Goal: Task Accomplishment & Management: Manage account settings

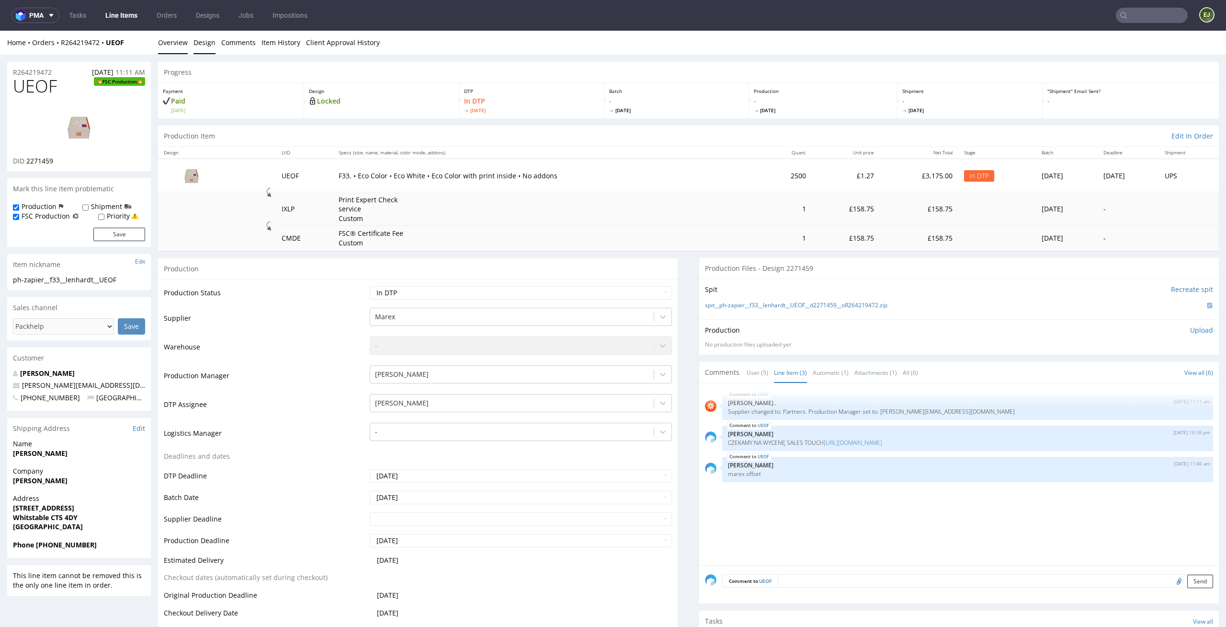
scroll to position [2, 0]
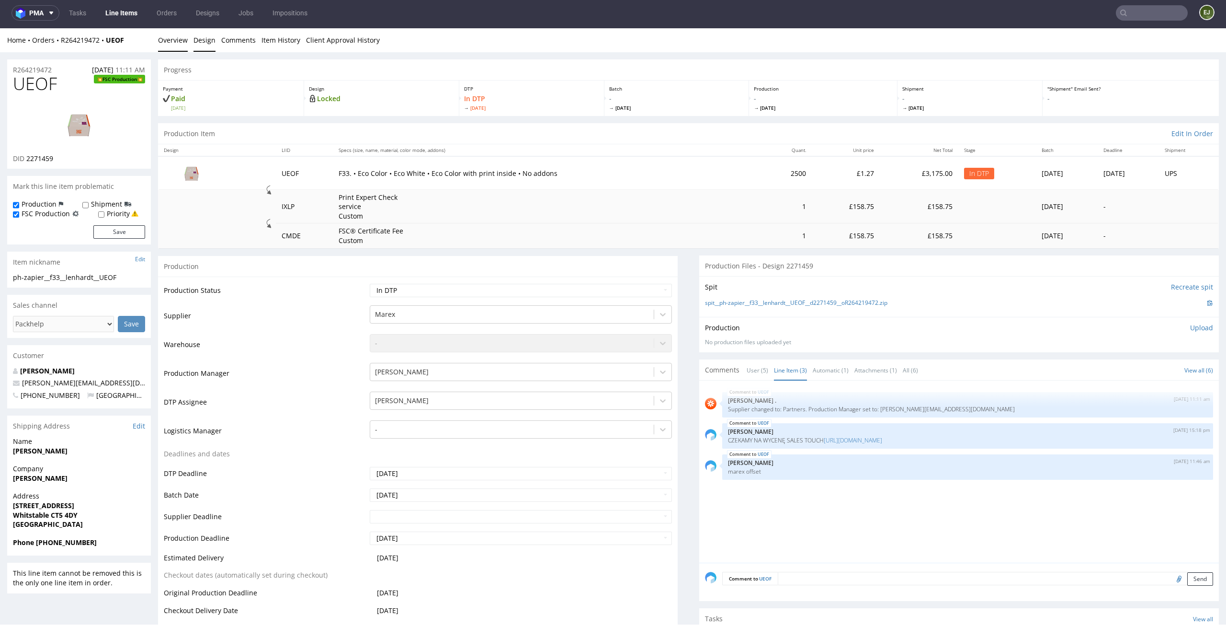
click at [203, 41] on link "Design" at bounding box center [205, 39] width 22 height 23
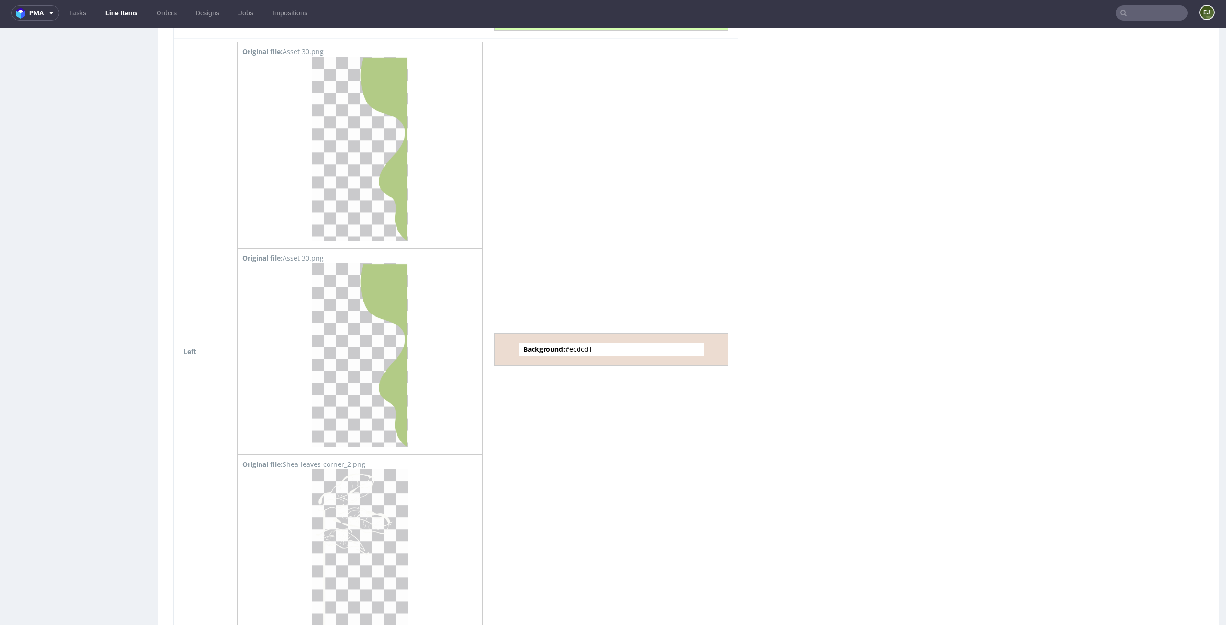
scroll to position [1953, 0]
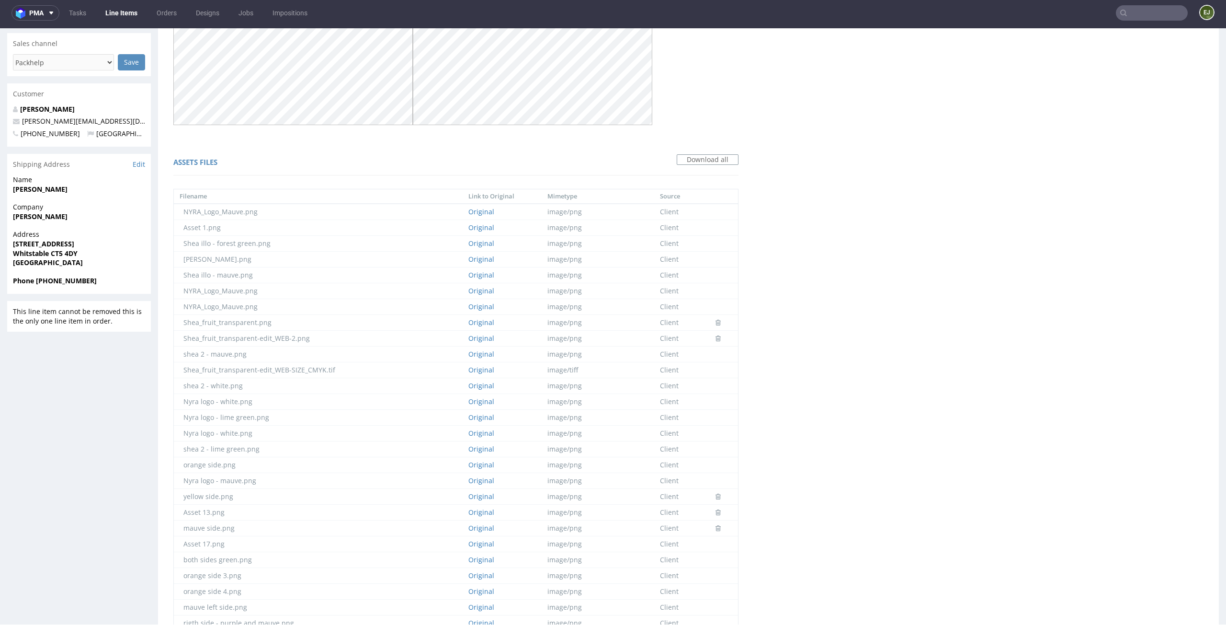
scroll to position [0, 0]
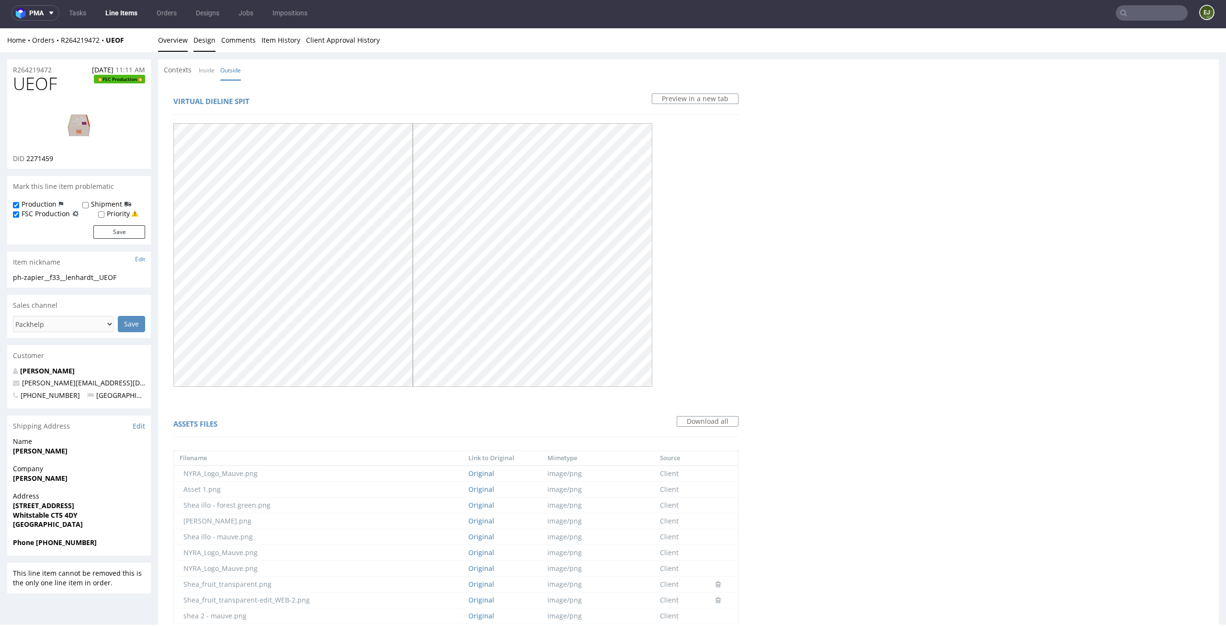
click at [180, 42] on link "Overview" at bounding box center [173, 39] width 30 height 23
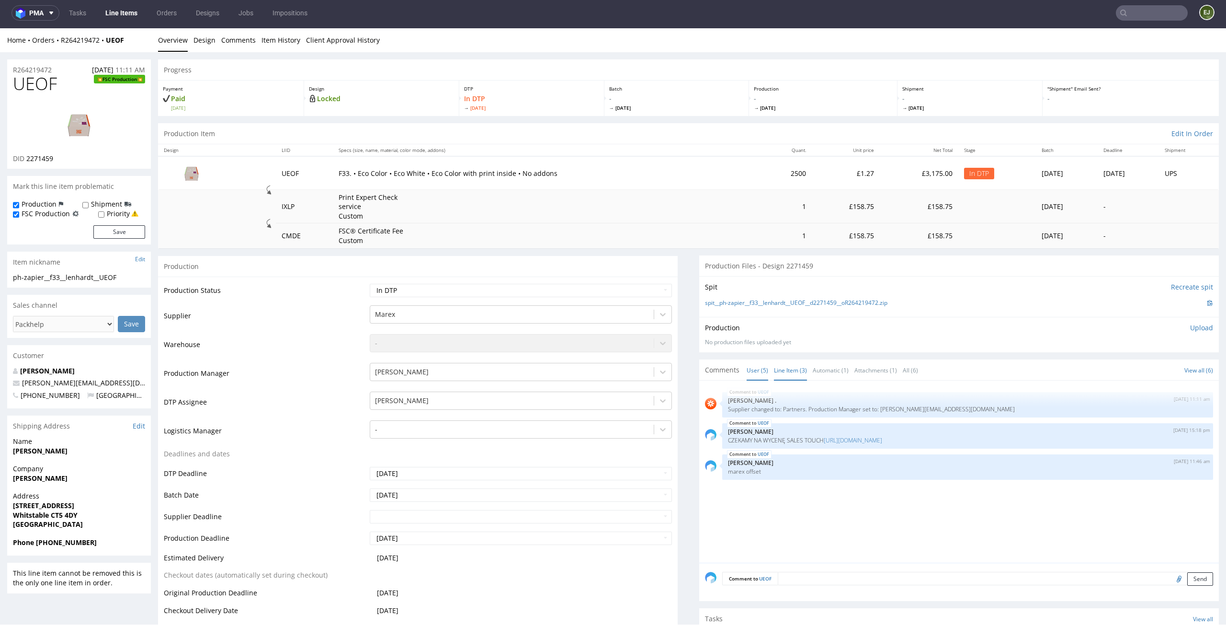
click at [747, 365] on link "User (5)" at bounding box center [758, 370] width 22 height 21
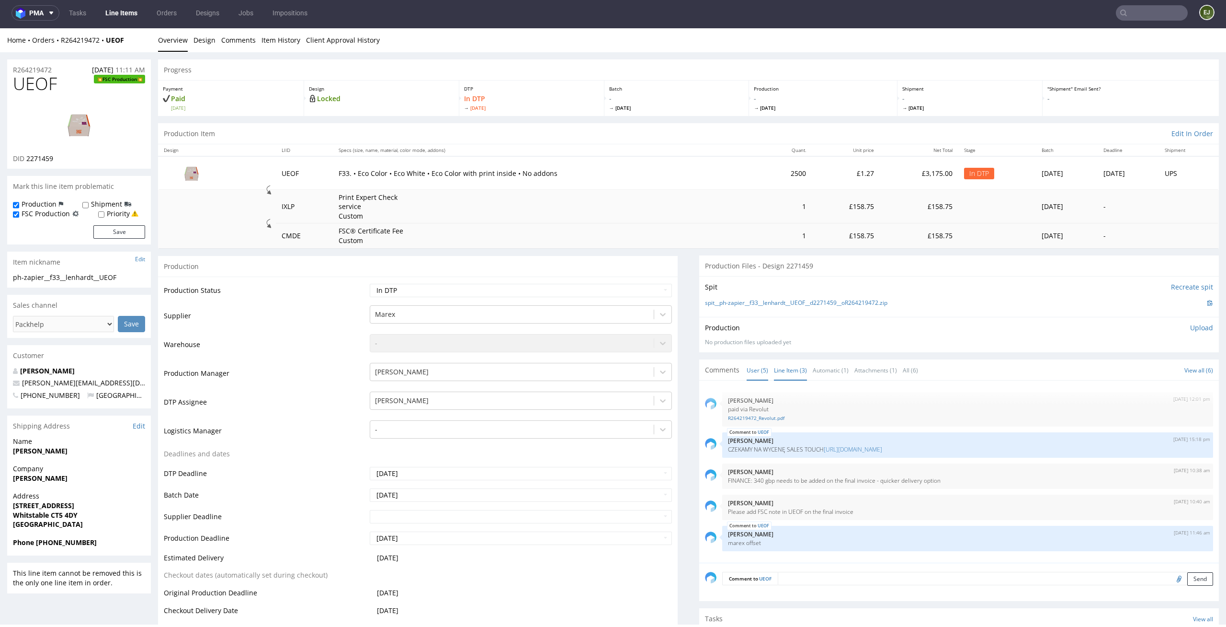
click at [780, 366] on link "Line Item (3)" at bounding box center [790, 370] width 33 height 21
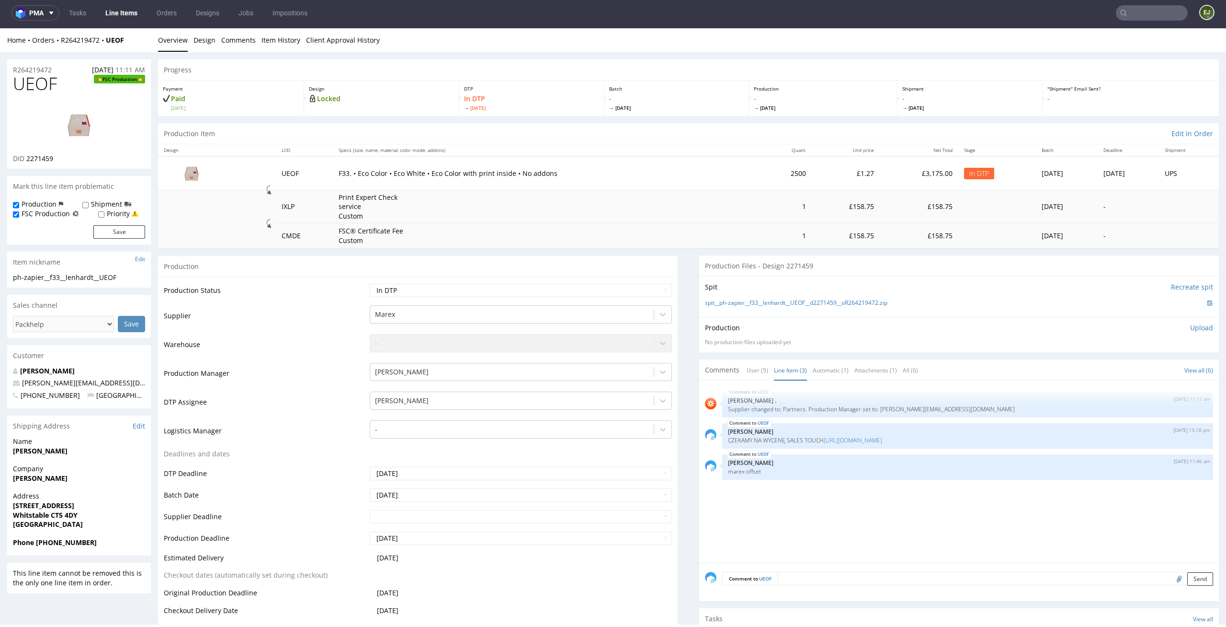
click at [771, 158] on td "2500" at bounding box center [787, 172] width 50 height 33
click at [625, 292] on select "Waiting for Artwork Waiting for Diecut Waiting for Mockup Waiting for DTP Waiti…" at bounding box center [521, 290] width 303 height 13
select select "dtp_ca_needed"
click at [370, 284] on select "Waiting for Artwork Waiting for Diecut Waiting for Mockup Waiting for DTP Waiti…" at bounding box center [521, 290] width 303 height 13
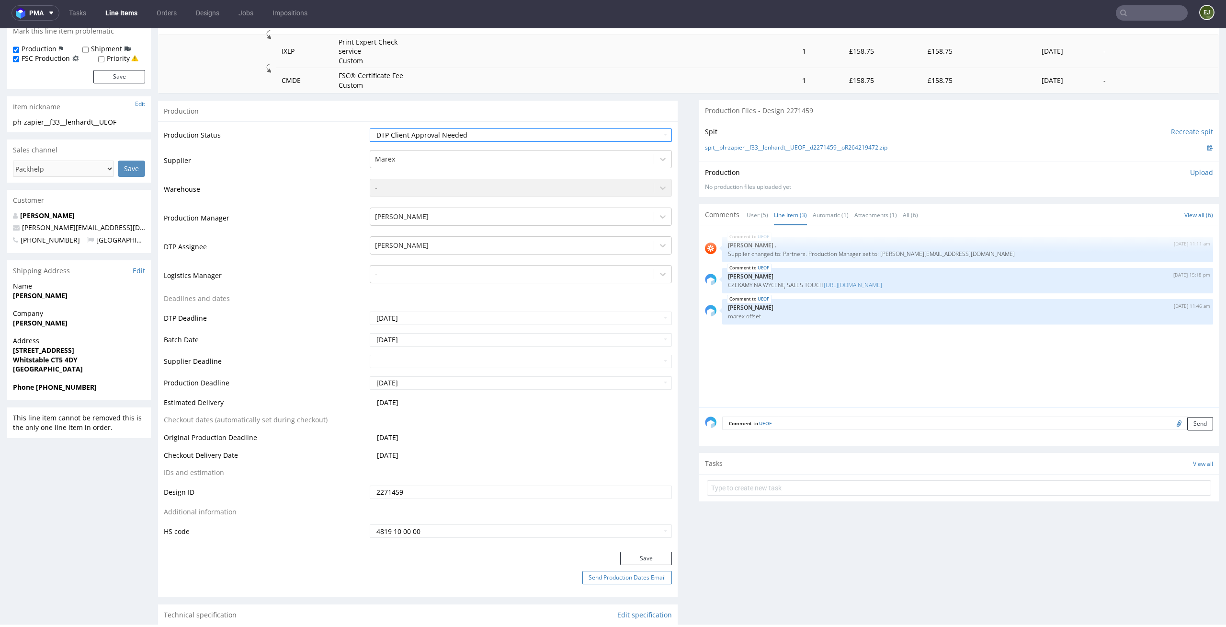
scroll to position [187, 0]
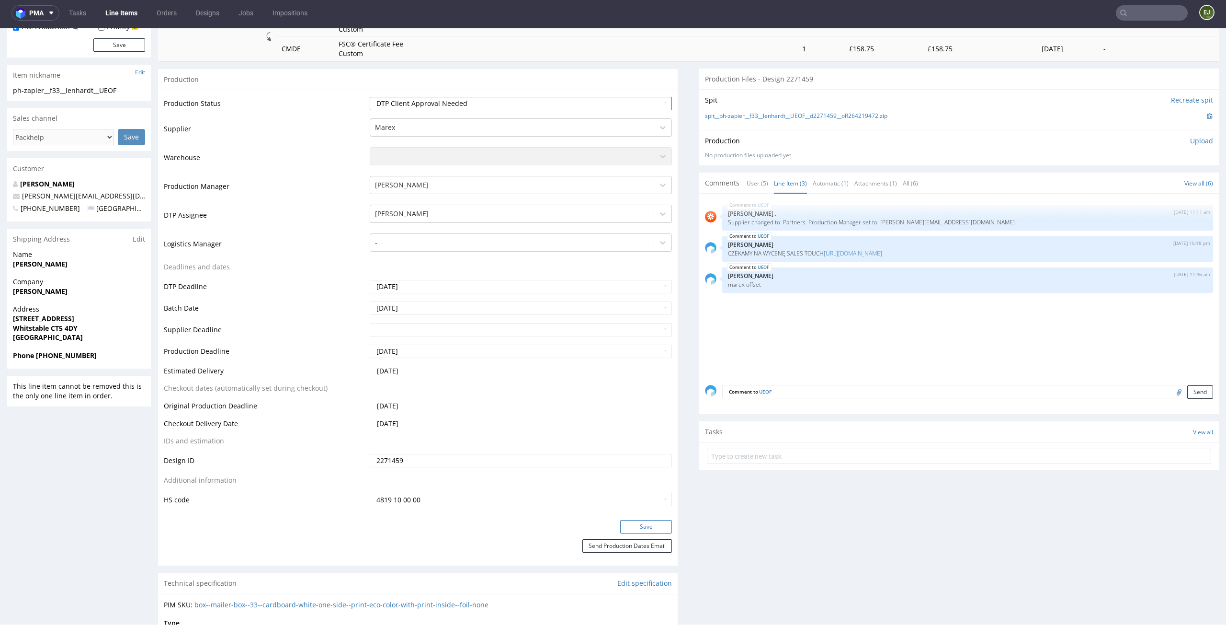
click at [650, 530] on button "Save" at bounding box center [646, 526] width 52 height 13
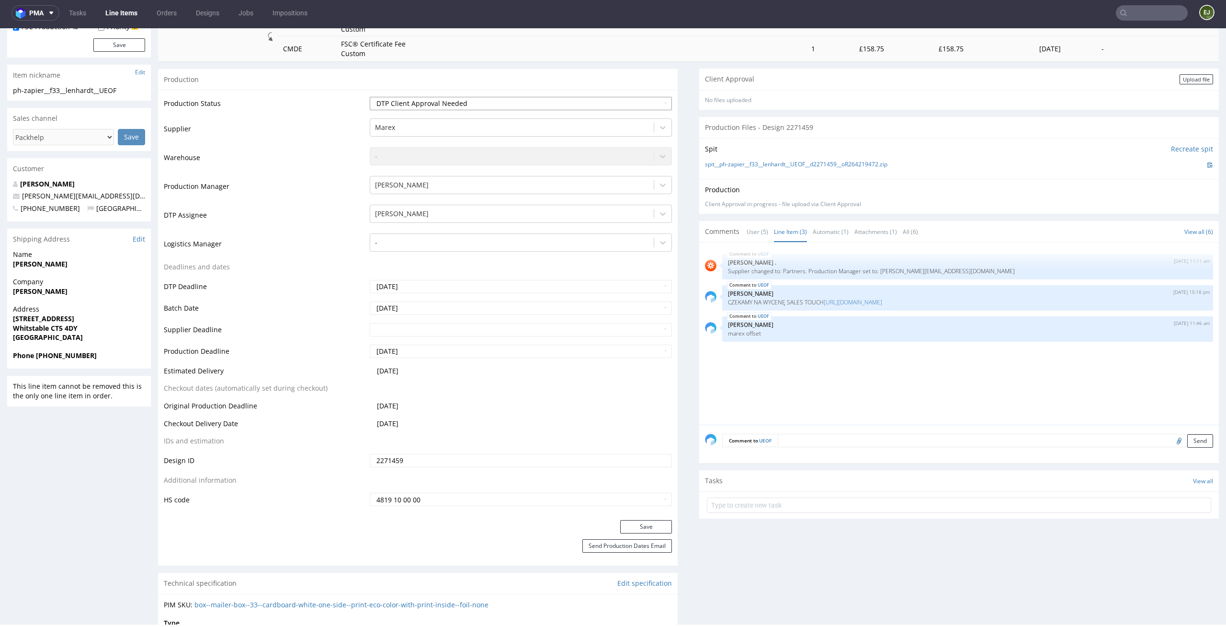
click at [636, 108] on select "Waiting for Artwork Waiting for Diecut Waiting for Mockup Waiting for DTP Waiti…" at bounding box center [521, 103] width 303 height 13
select select "dtp_waiting_for_double_check"
click at [370, 97] on select "Waiting for Artwork Waiting for Diecut Waiting for Mockup Waiting for DTP Waiti…" at bounding box center [521, 103] width 303 height 13
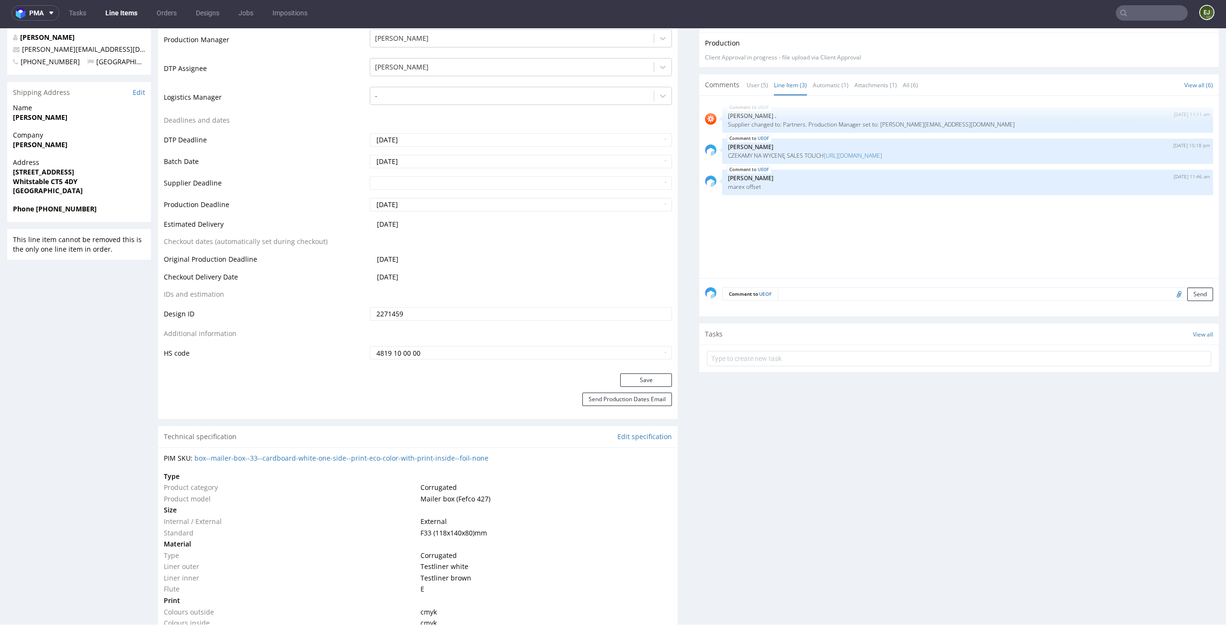
scroll to position [415, 0]
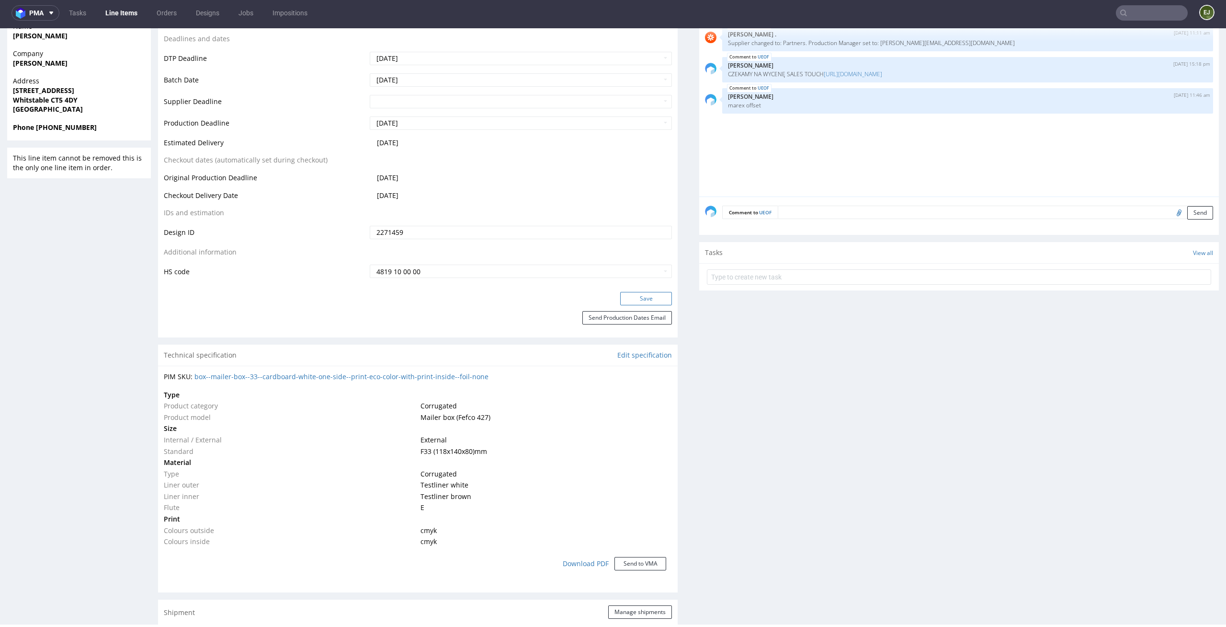
click at [650, 294] on button "Save" at bounding box center [646, 298] width 52 height 13
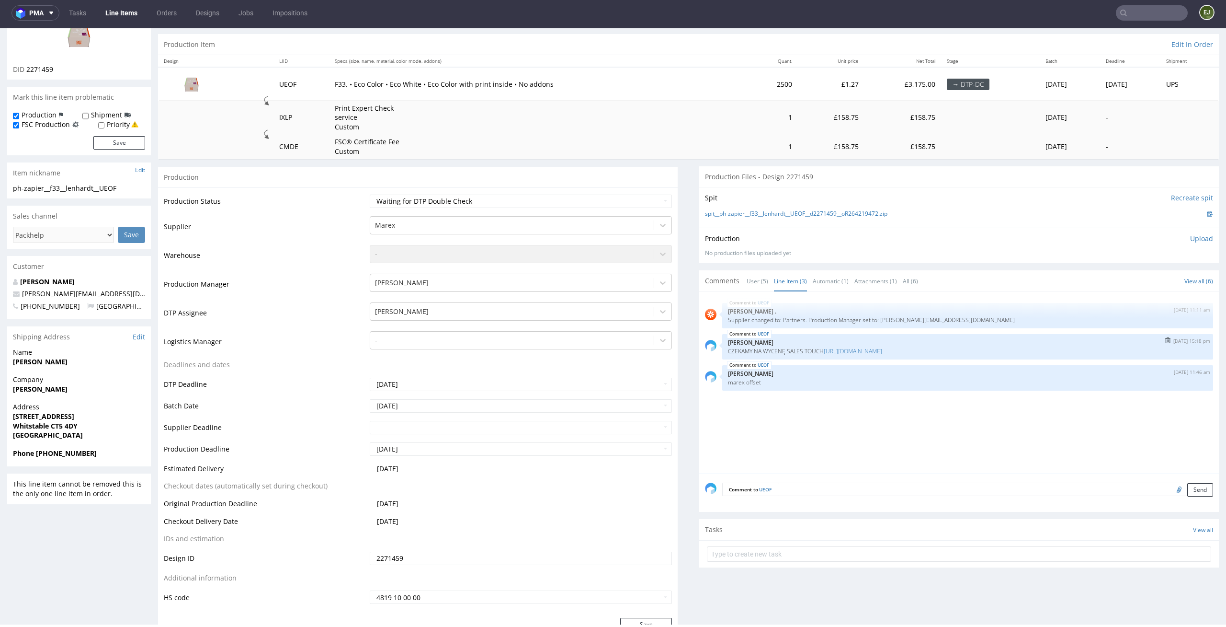
scroll to position [203, 0]
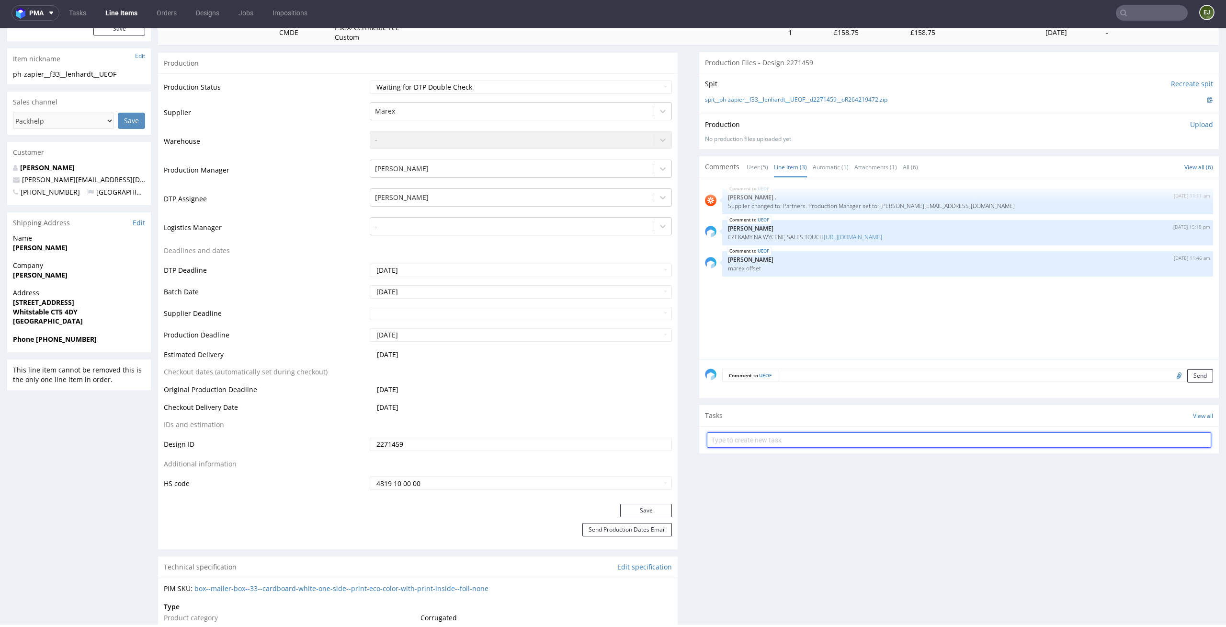
click at [767, 443] on input "text" at bounding box center [959, 439] width 504 height 15
type input "d"
click at [764, 130] on div "Production Upload No production files uploaded yet Description (optional) Add f…" at bounding box center [959, 131] width 508 height 23
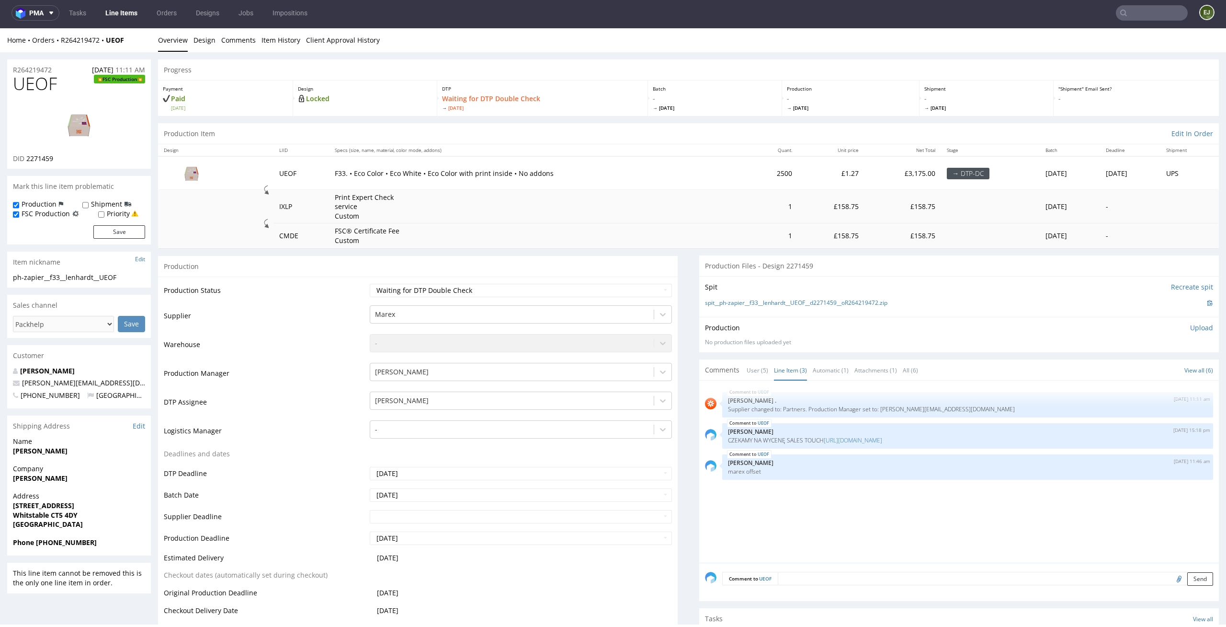
click at [627, 167] on td "F33. • Eco Color • Eco White • Eco Color with print inside • No addons" at bounding box center [539, 172] width 420 height 33
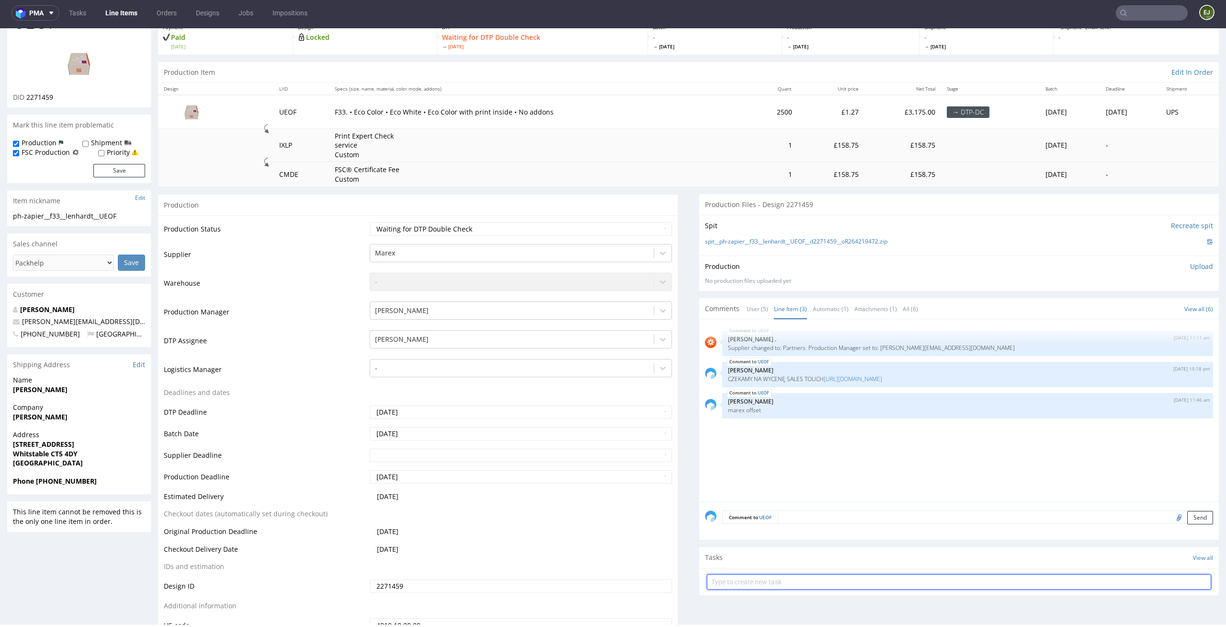
click at [780, 577] on input "text" at bounding box center [959, 581] width 504 height 15
type input "dc"
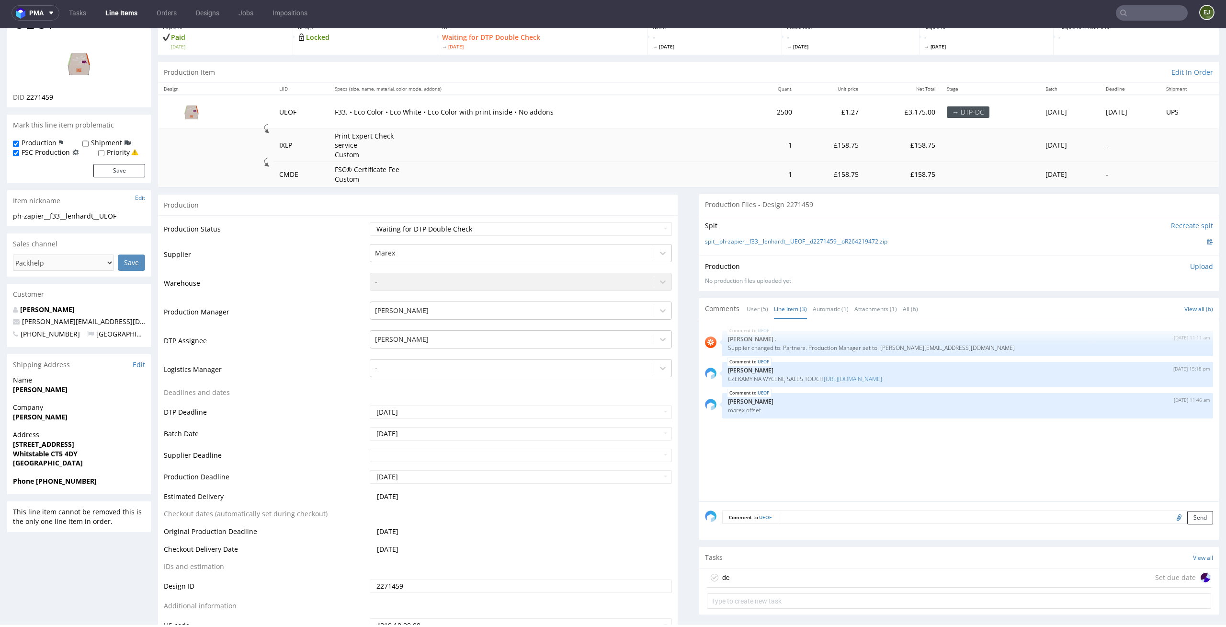
click at [771, 581] on div "dc Set due date" at bounding box center [959, 577] width 504 height 19
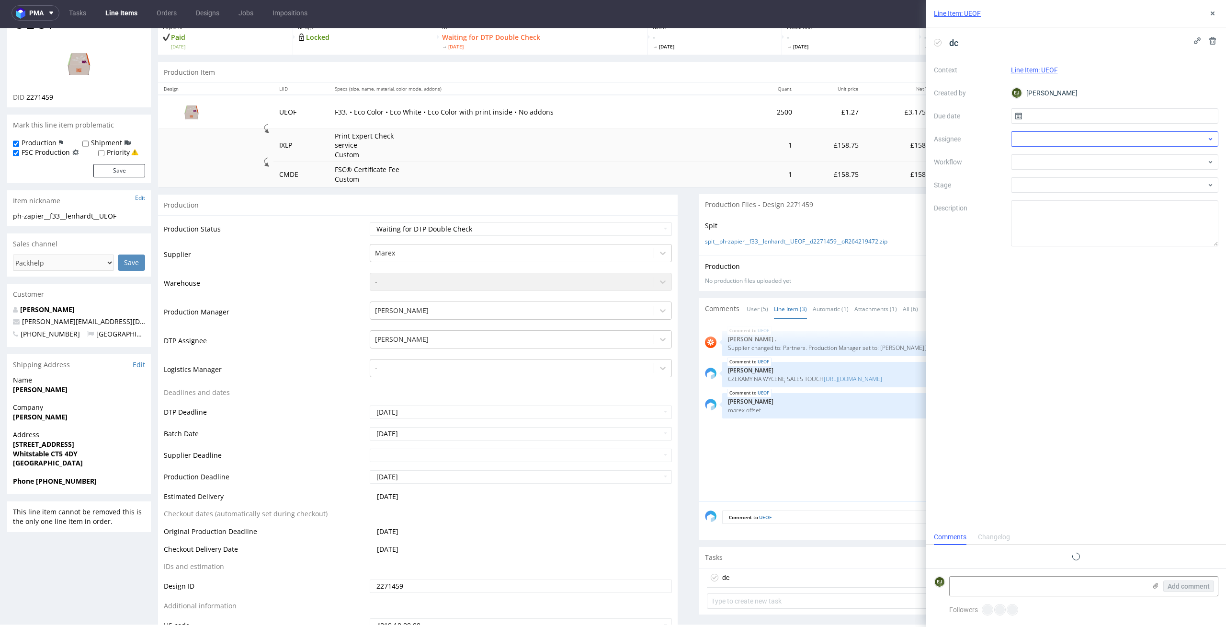
scroll to position [8, 0]
click at [1126, 122] on input "text" at bounding box center [1115, 115] width 208 height 15
click at [1085, 210] on span "13" at bounding box center [1084, 213] width 8 height 10
type input "13/10/2025"
click at [1093, 133] on div at bounding box center [1115, 138] width 208 height 15
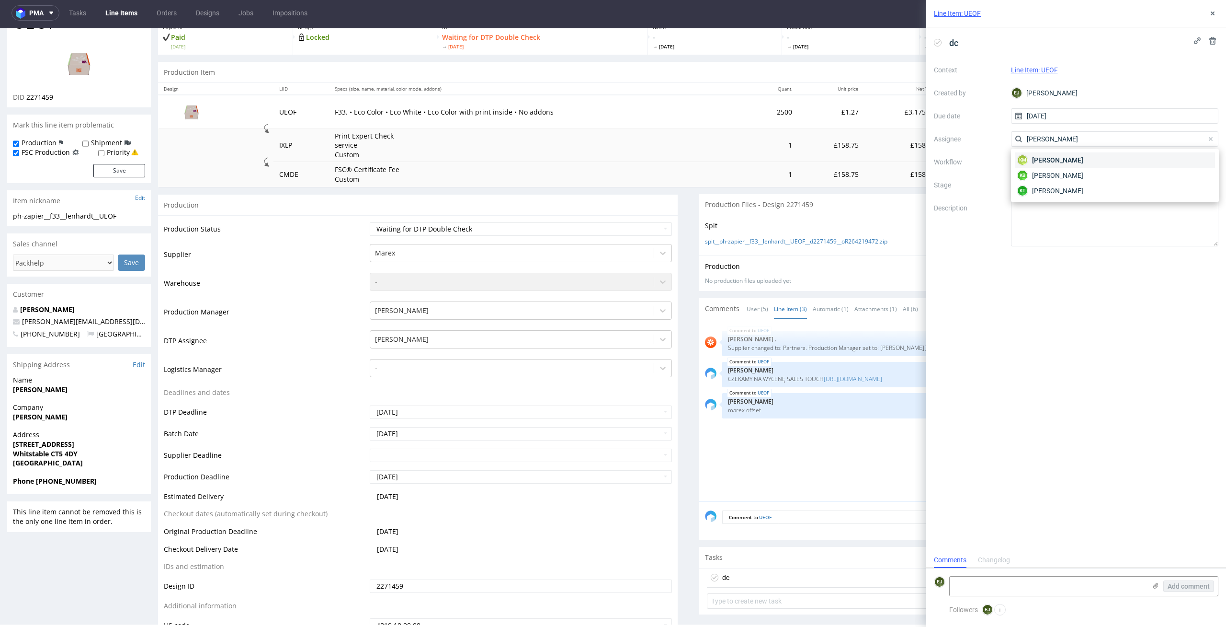
type input "karol"
click at [1095, 154] on div "KM Karol Markowski" at bounding box center [1115, 159] width 200 height 15
click at [1095, 127] on div "Context Line Item: UEOF Created by EJ Elżbieta Jelińska Due date 13/10/2025 Ass…" at bounding box center [1076, 154] width 285 height 184
click at [1097, 115] on input "13/10/2025" at bounding box center [1115, 115] width 208 height 15
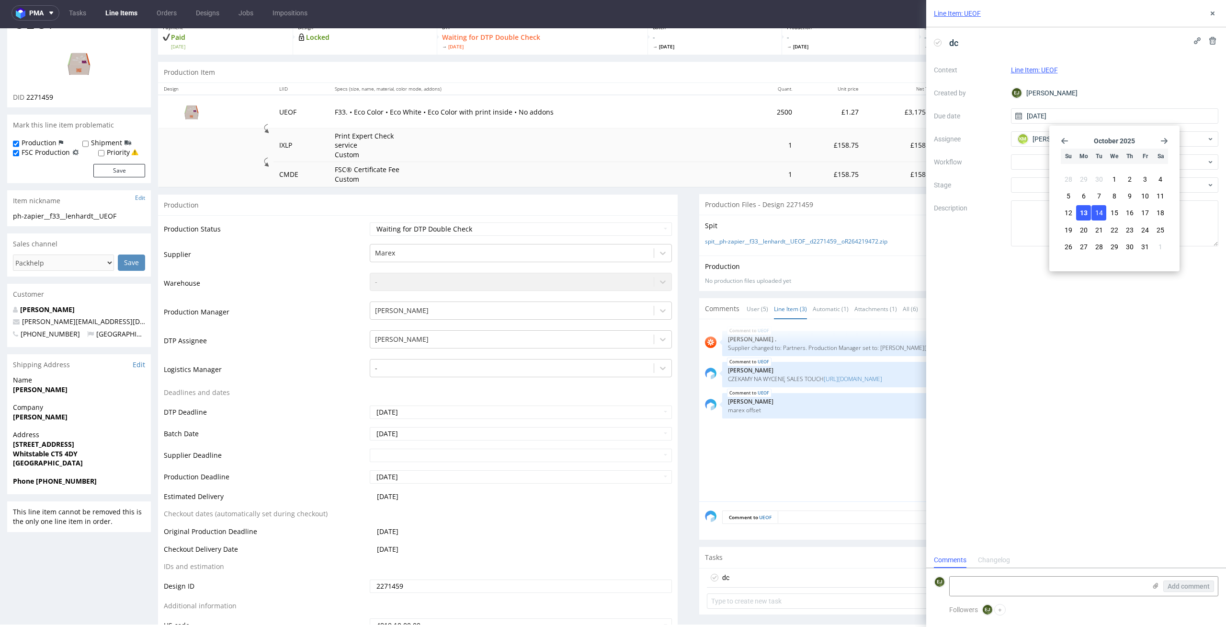
click at [1100, 215] on span "14" at bounding box center [1099, 213] width 8 height 10
type input "14/10/2025"
click at [1092, 175] on div "Context Line Item: UEOF Created by EJ Elżbieta Jelińska Due date 14/10/2025 Ass…" at bounding box center [1076, 154] width 285 height 184
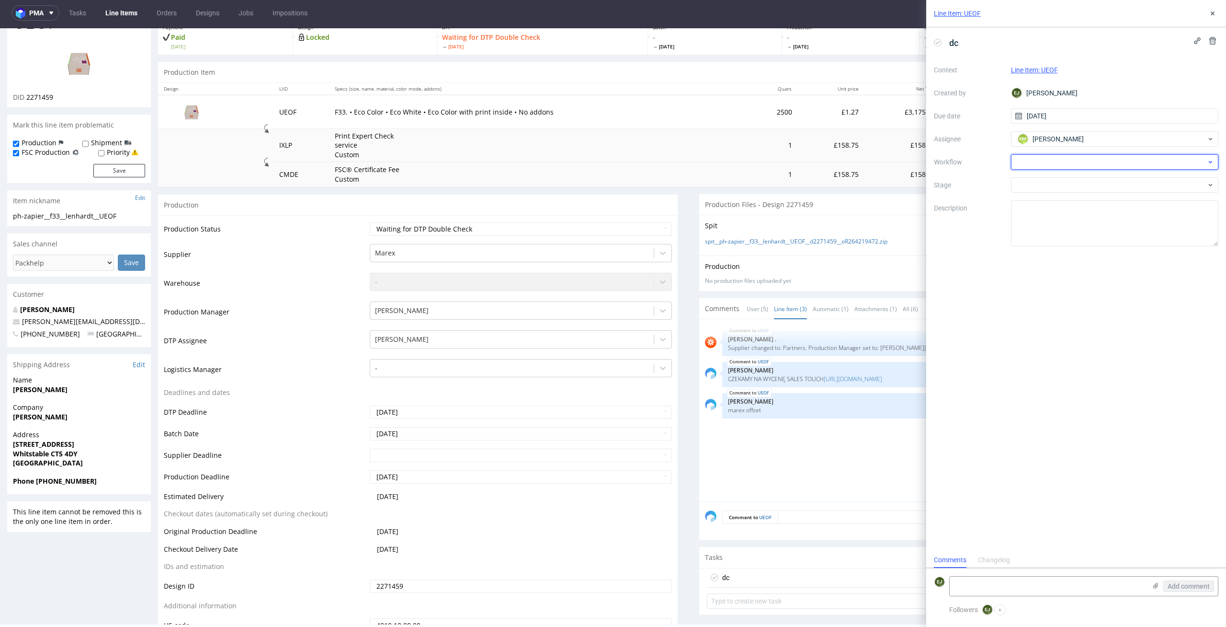
click at [1092, 168] on div at bounding box center [1115, 161] width 208 height 15
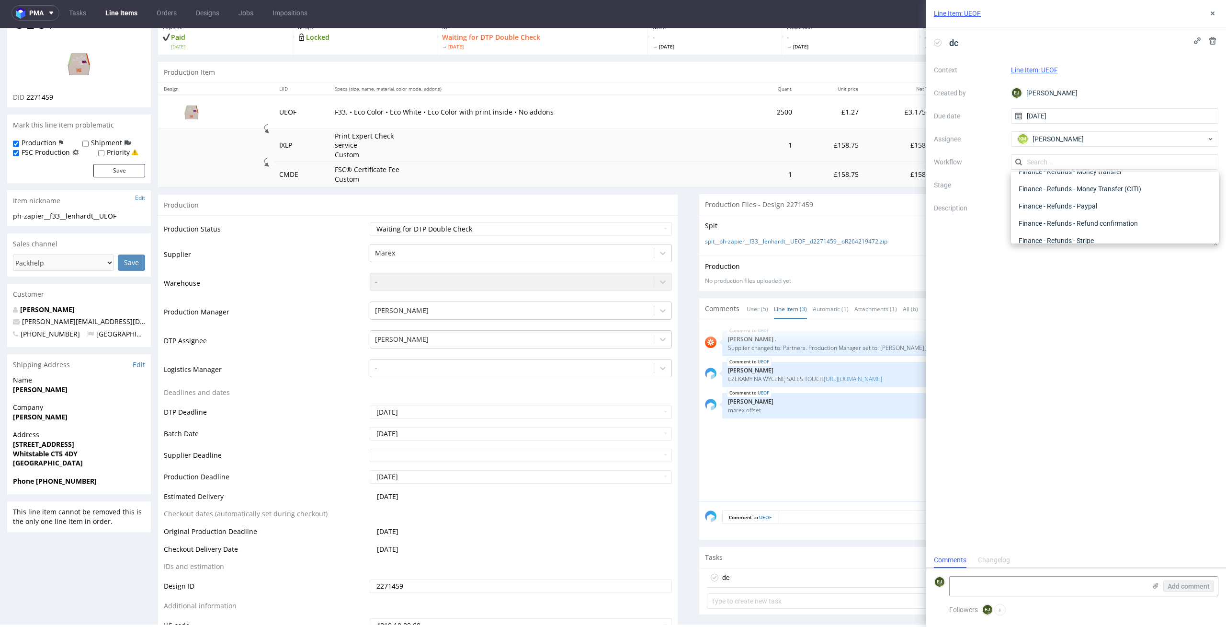
scroll to position [0, 0]
click at [1161, 197] on div "DTP - Double Check" at bounding box center [1115, 196] width 200 height 17
click at [1067, 246] on textarea at bounding box center [1115, 223] width 208 height 46
click at [1110, 217] on textarea "tutaj klient ma ciekawą wizje, ale nie wnika, poprawiłam tylko technicznie : od…" at bounding box center [1115, 223] width 208 height 46
click at [1097, 222] on textarea "tutaj klient ma ciekawą wizje, ale nie wnika, poprawiłam tylko technicznie : od…" at bounding box center [1115, 223] width 208 height 46
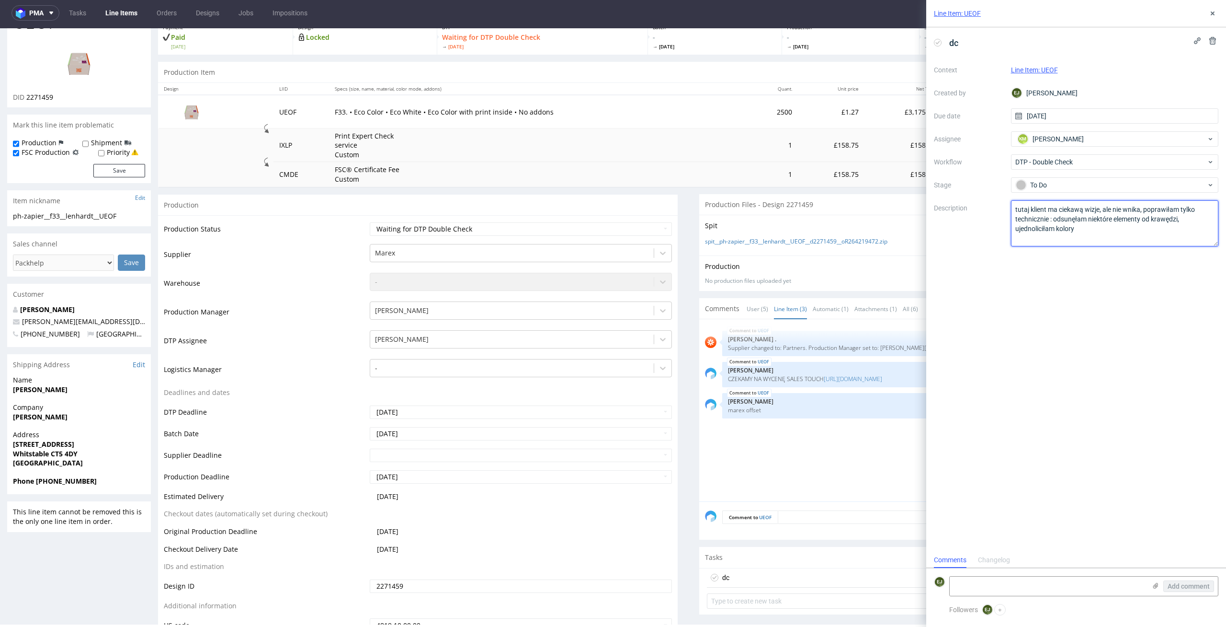
click at [1081, 229] on textarea "tutaj klient ma ciekawą wizje, ale nie wnika, poprawiłam tylko technicznie : od…" at bounding box center [1115, 223] width 208 height 46
type textarea "tutaj klient ma ciekawą wizje, ale nie wnika, poprawiłam tylko technicznie : od…"
click at [1154, 584] on use at bounding box center [1155, 585] width 5 height 6
click at [0, 0] on input "file" at bounding box center [0, 0] width 0 height 0
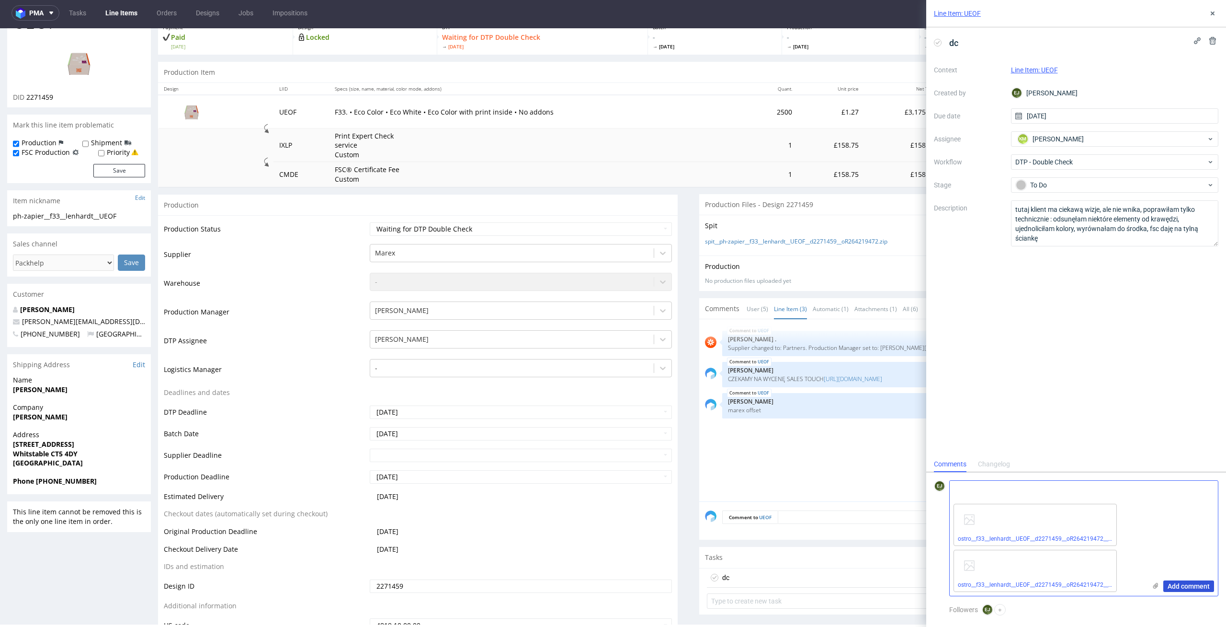
click at [1186, 583] on span "Add comment" at bounding box center [1189, 585] width 42 height 7
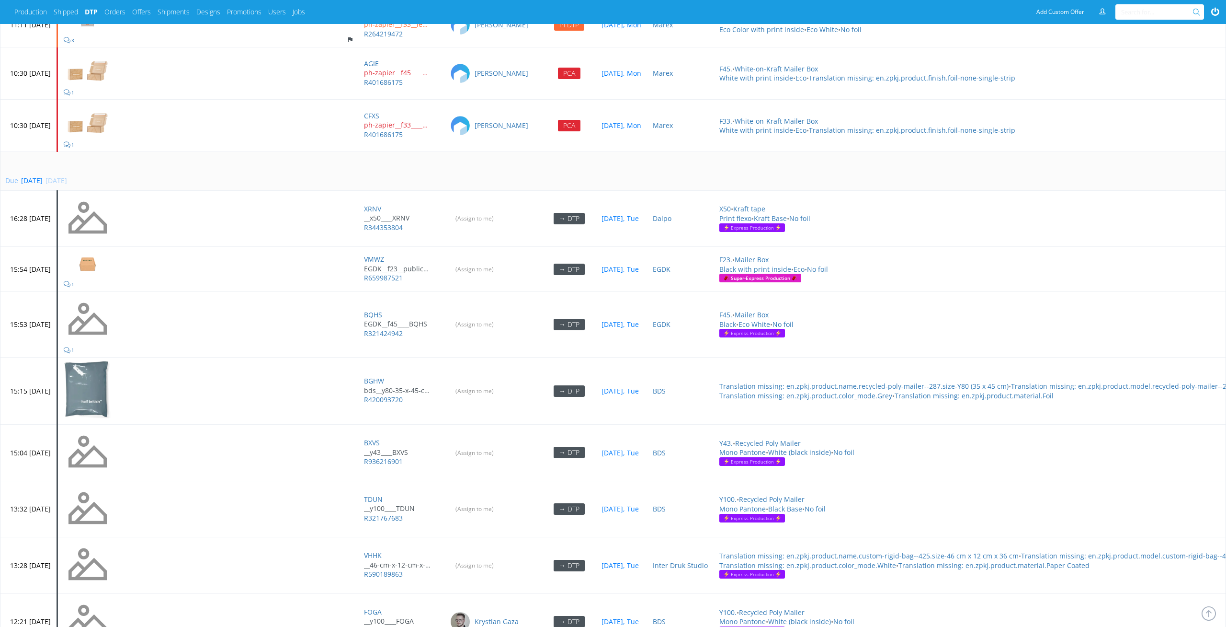
scroll to position [3286, 0]
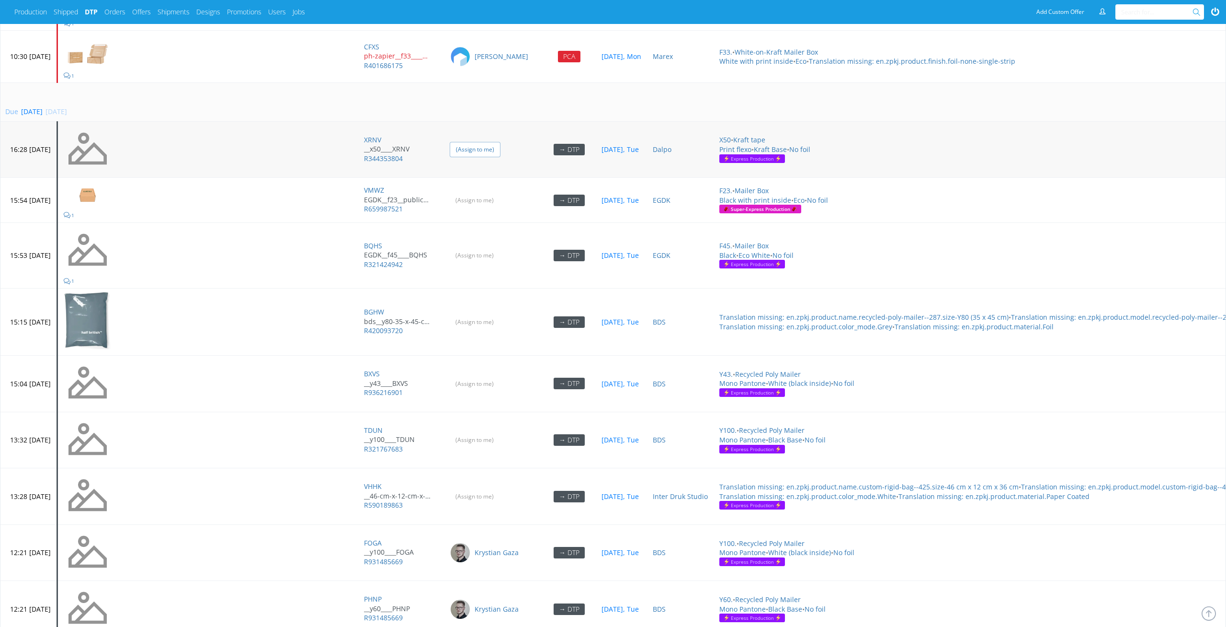
click at [501, 147] on input "(Assign to me)" at bounding box center [475, 149] width 51 height 15
click at [501, 193] on input "(Assign to me)" at bounding box center [475, 200] width 51 height 15
click at [501, 251] on input "(Assign to me)" at bounding box center [475, 255] width 51 height 15
click at [501, 284] on input "(Assign to me)" at bounding box center [475, 321] width 51 height 15
click at [501, 284] on input "(Assign to me)" at bounding box center [475, 383] width 51 height 15
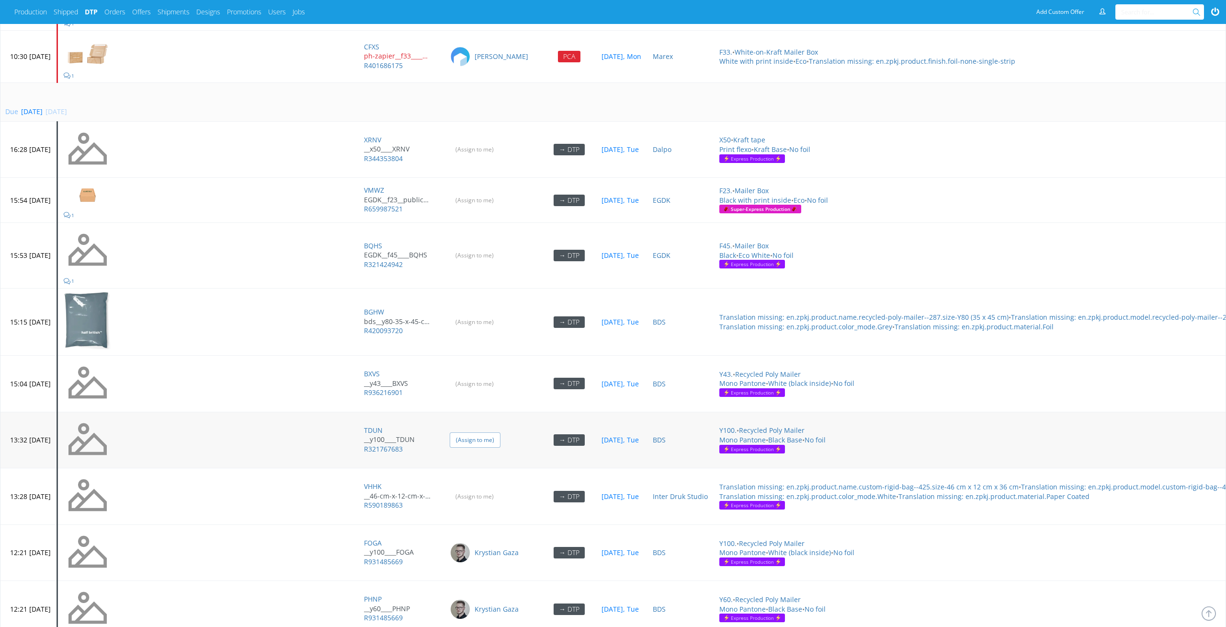
click at [501, 284] on input "(Assign to me)" at bounding box center [475, 439] width 51 height 15
click at [501, 284] on input "(Assign to me)" at bounding box center [475, 496] width 51 height 15
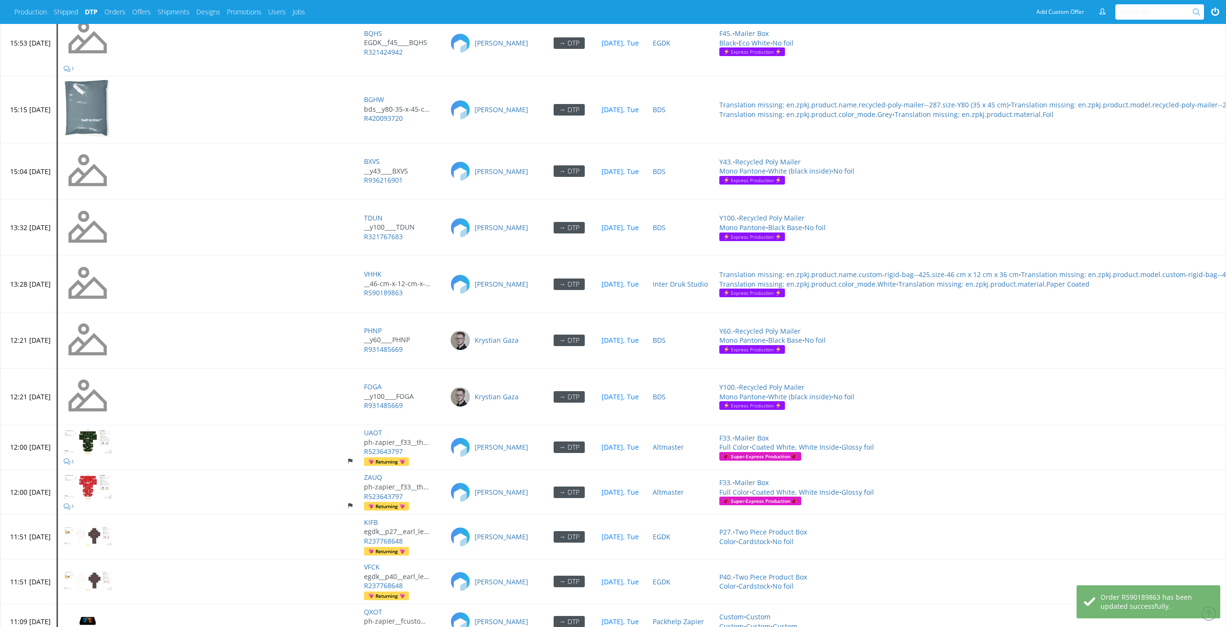
scroll to position [4356, 0]
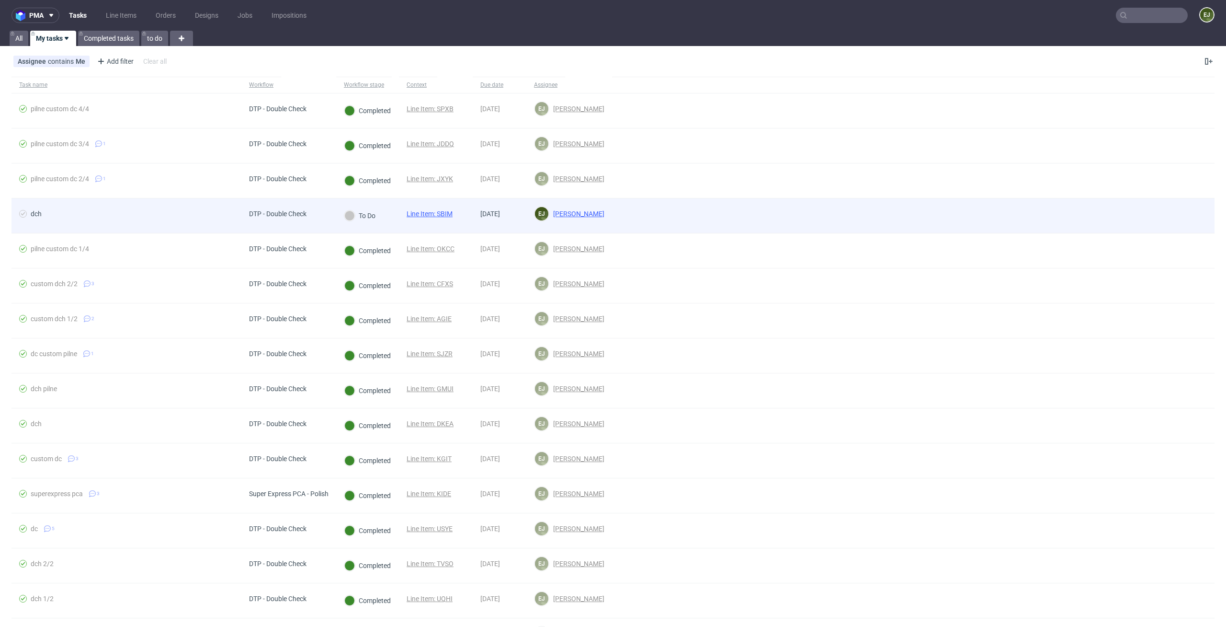
click at [445, 213] on link "Line Item: SBIM" at bounding box center [430, 214] width 46 height 8
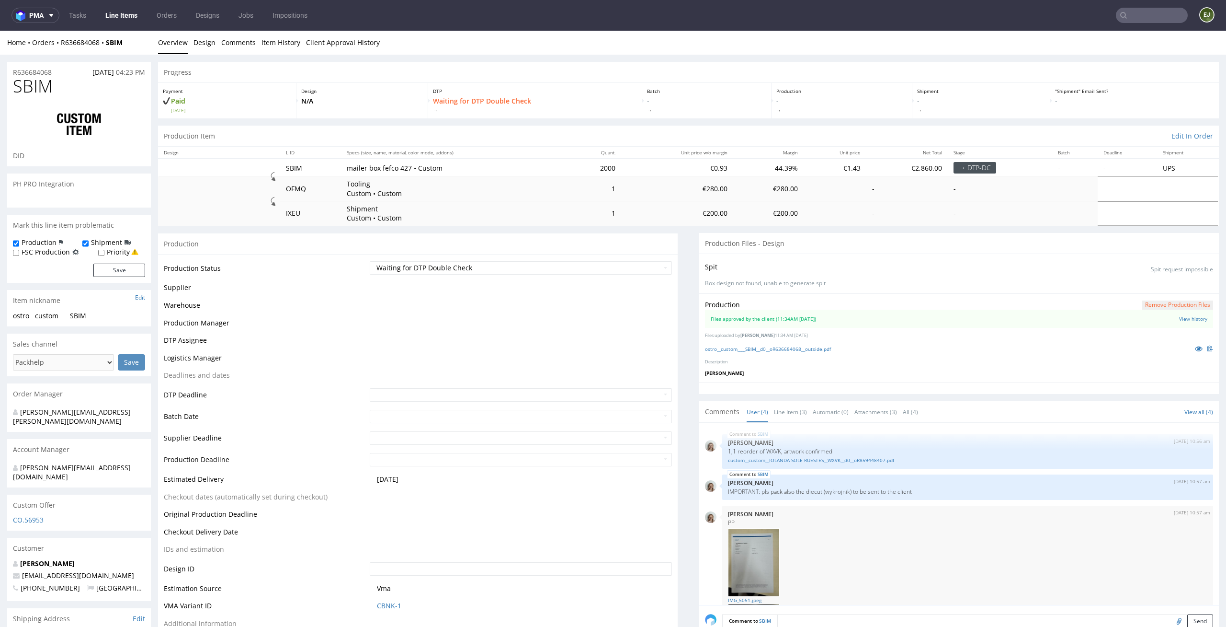
scroll to position [133, 0]
